Goal: Use online tool/utility

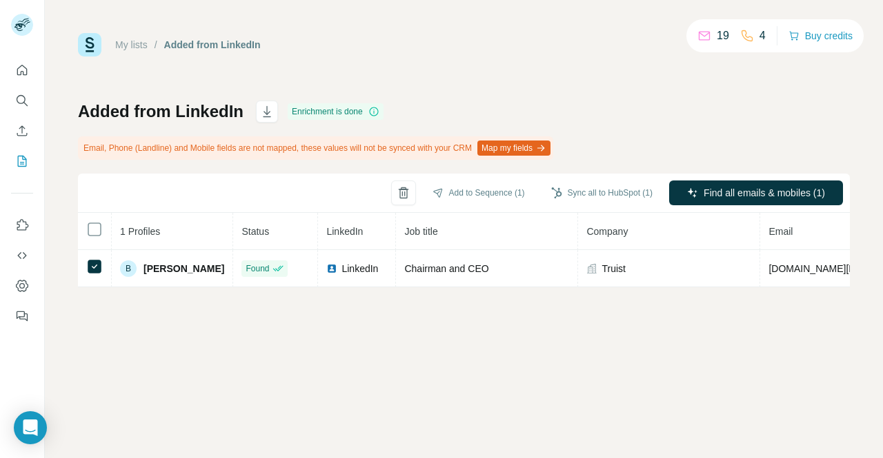
click at [738, 197] on span "Find all emails & mobiles (1)" at bounding box center [763, 193] width 121 height 14
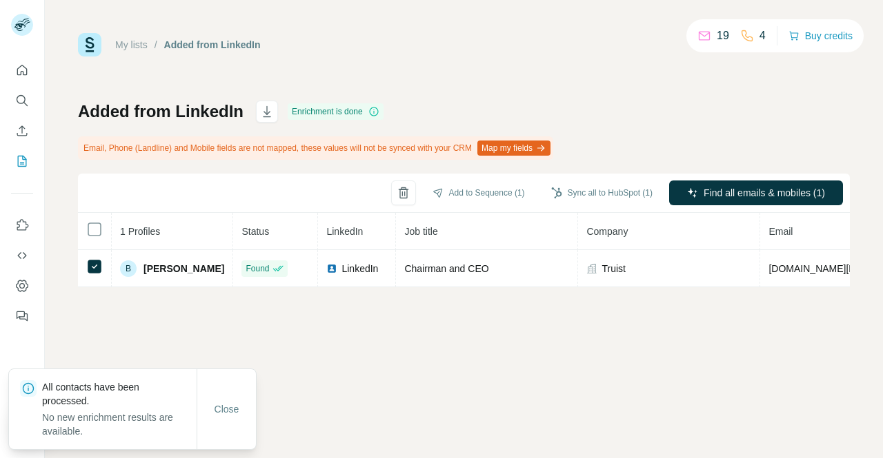
click at [222, 407] on span "Close" at bounding box center [226, 410] width 25 height 14
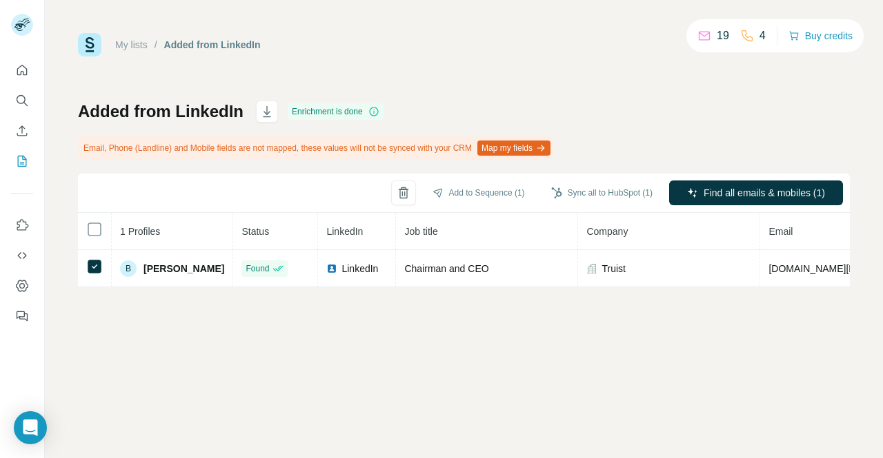
click at [272, 265] on icon at bounding box center [277, 268] width 11 height 11
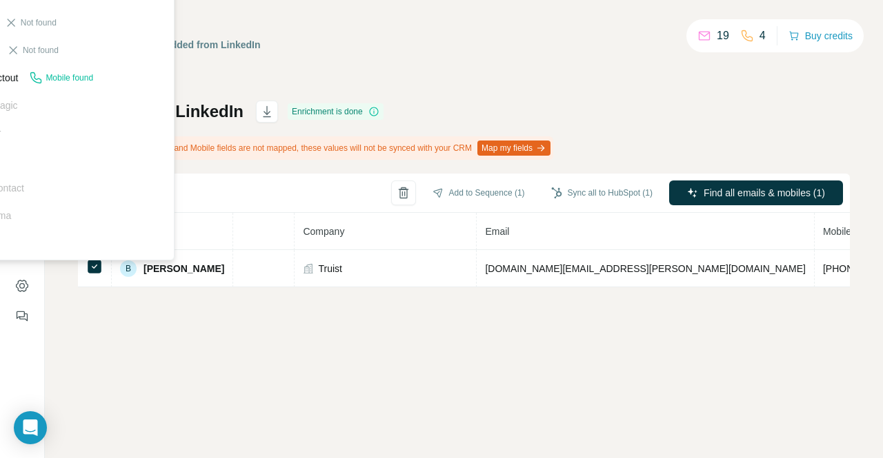
scroll to position [0, 318]
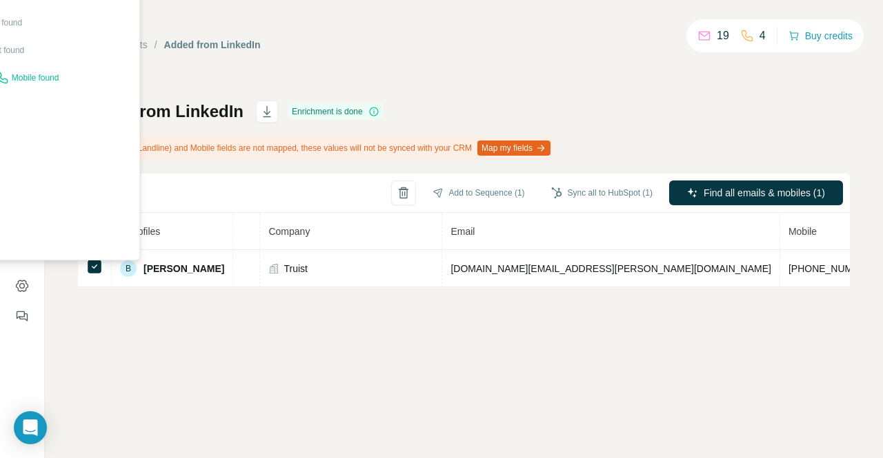
click at [350, 386] on div "My lists / Added from LinkedIn 19 4 Buy credits Added from LinkedIn Enrichment …" at bounding box center [464, 229] width 838 height 458
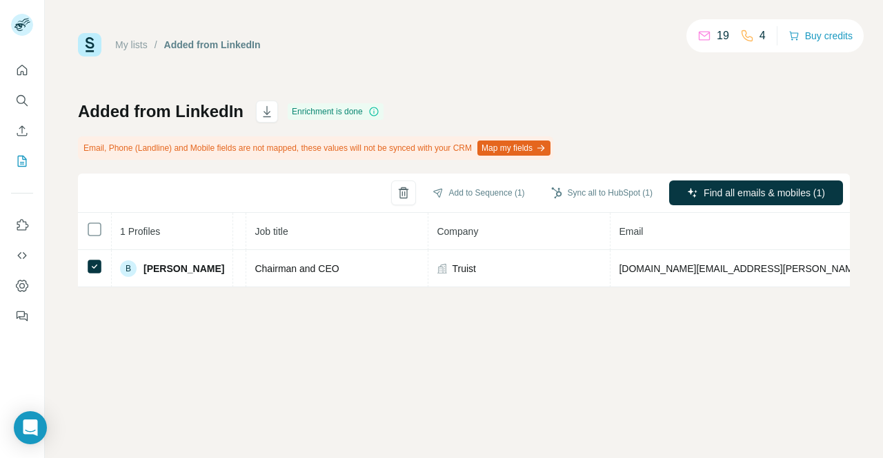
scroll to position [0, 0]
